Goal: Go to known website: Go to known website

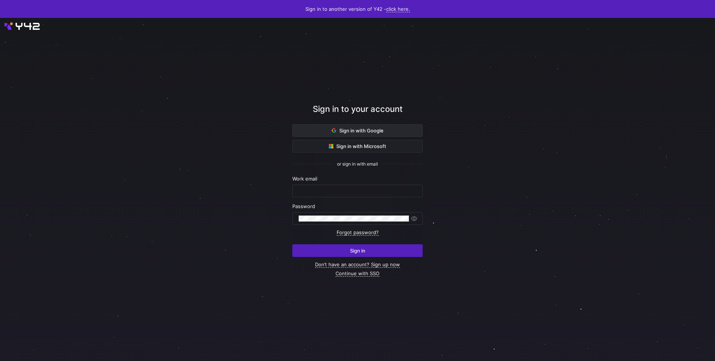
click at [367, 127] on span "Sign in with Google" at bounding box center [358, 130] width 52 height 6
